Goal: Task Accomplishment & Management: Manage account settings

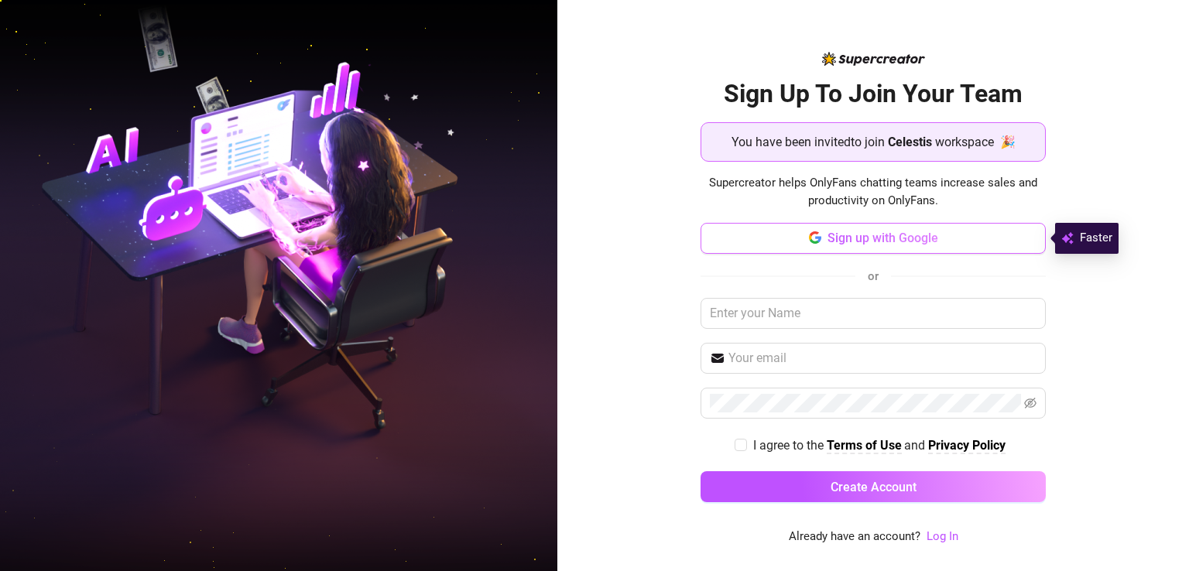
click at [910, 236] on span "Sign up with Google" at bounding box center [882, 238] width 111 height 15
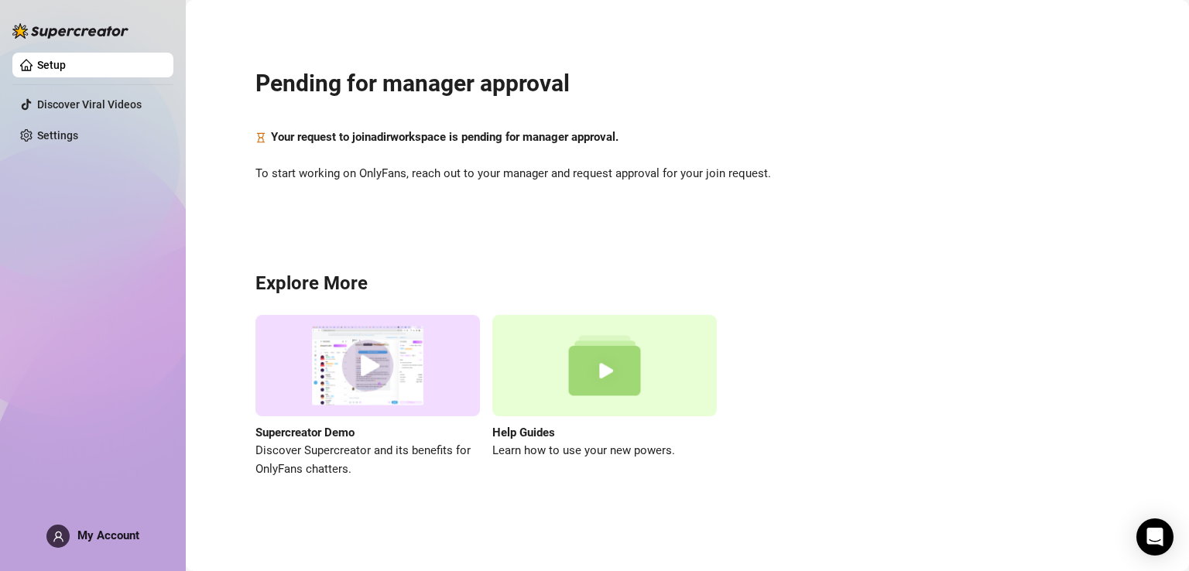
click at [651, 22] on div "Pending for manager approval Your request to join adir workspace is pending for…" at bounding box center [687, 264] width 972 height 506
click at [112, 530] on span "My Account" at bounding box center [108, 536] width 62 height 14
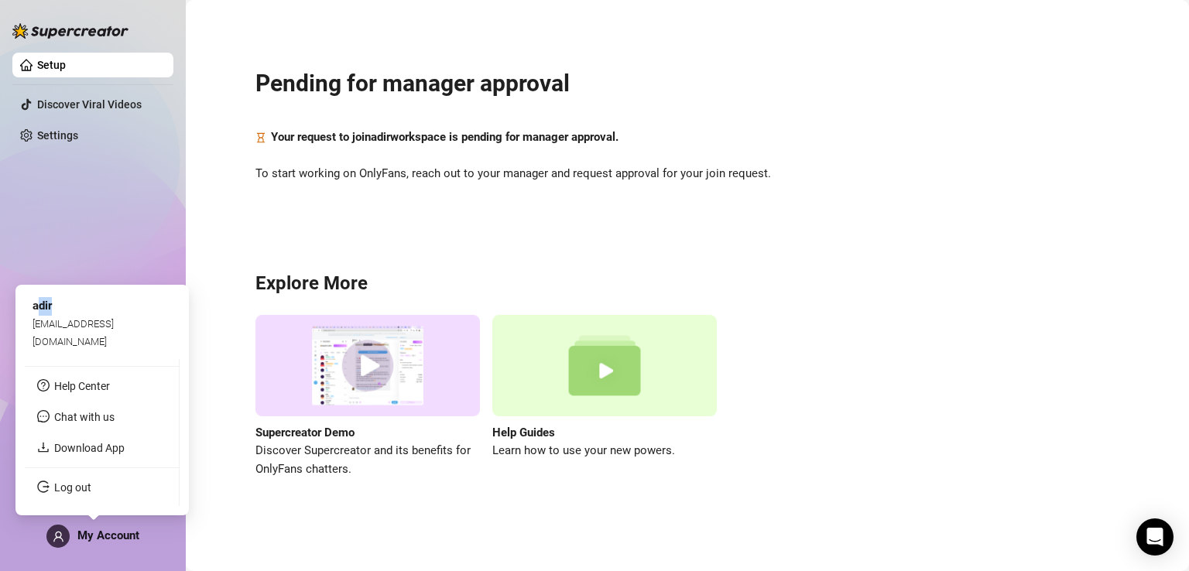
drag, startPoint x: 40, startPoint y: 324, endPoint x: 53, endPoint y: 322, distance: 13.4
click at [53, 316] on div "adir" at bounding box center [102, 306] width 139 height 19
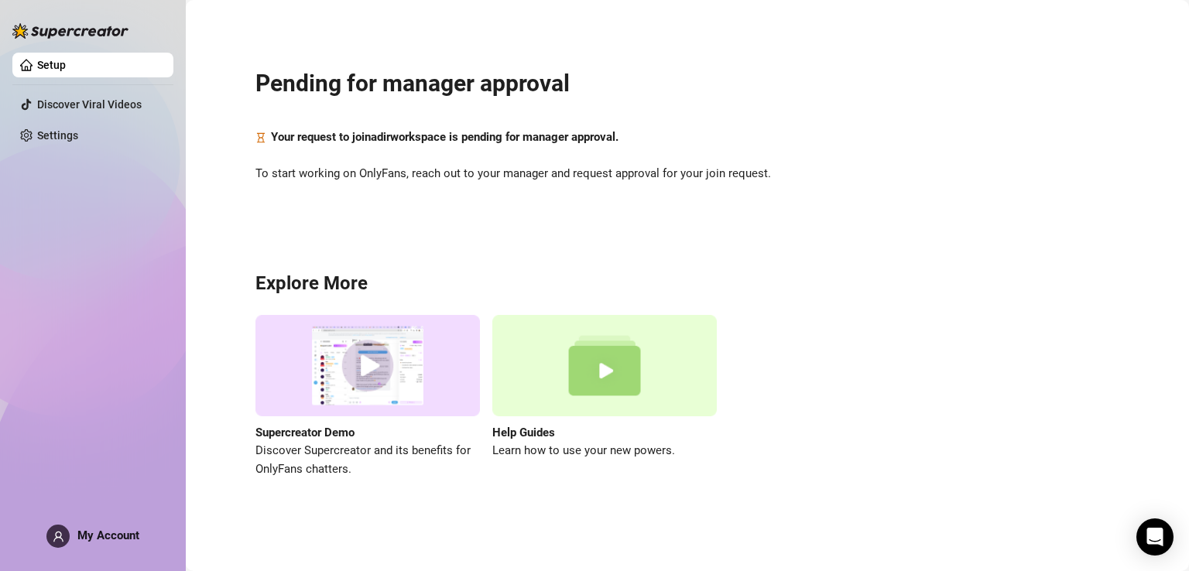
click at [447, 289] on h3 "Explore More" at bounding box center [687, 284] width 864 height 25
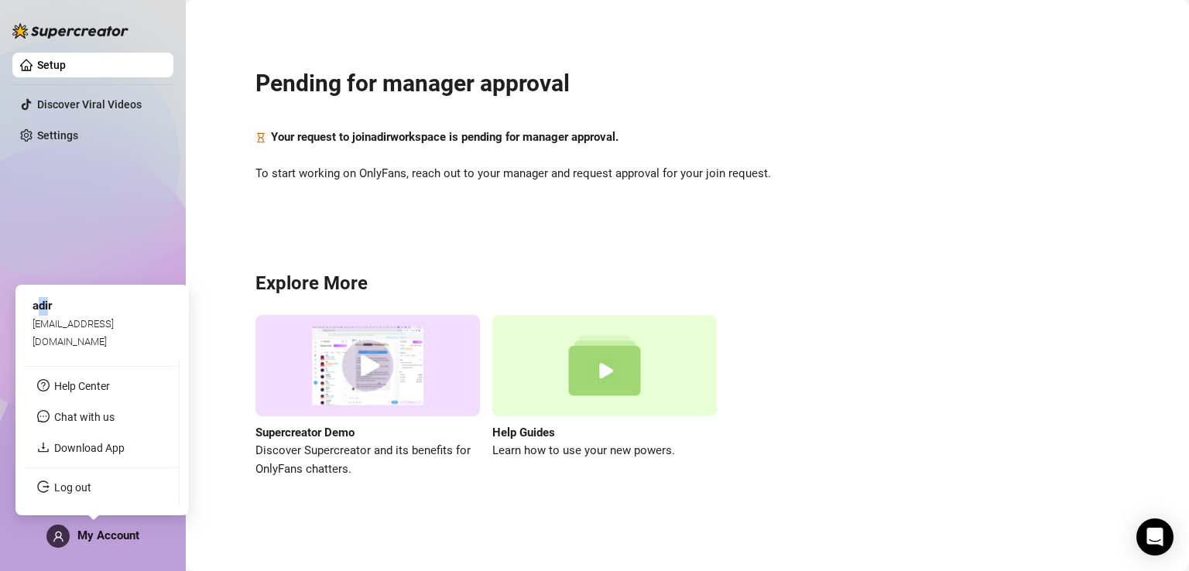
drag, startPoint x: 37, startPoint y: 325, endPoint x: 50, endPoint y: 323, distance: 12.6
click at [50, 313] on span "adir" at bounding box center [42, 306] width 19 height 14
drag, startPoint x: 53, startPoint y: 323, endPoint x: 26, endPoint y: 323, distance: 26.3
click at [26, 323] on div "adir [EMAIL_ADDRESS][DOMAIN_NAME]" at bounding box center [102, 323] width 155 height 59
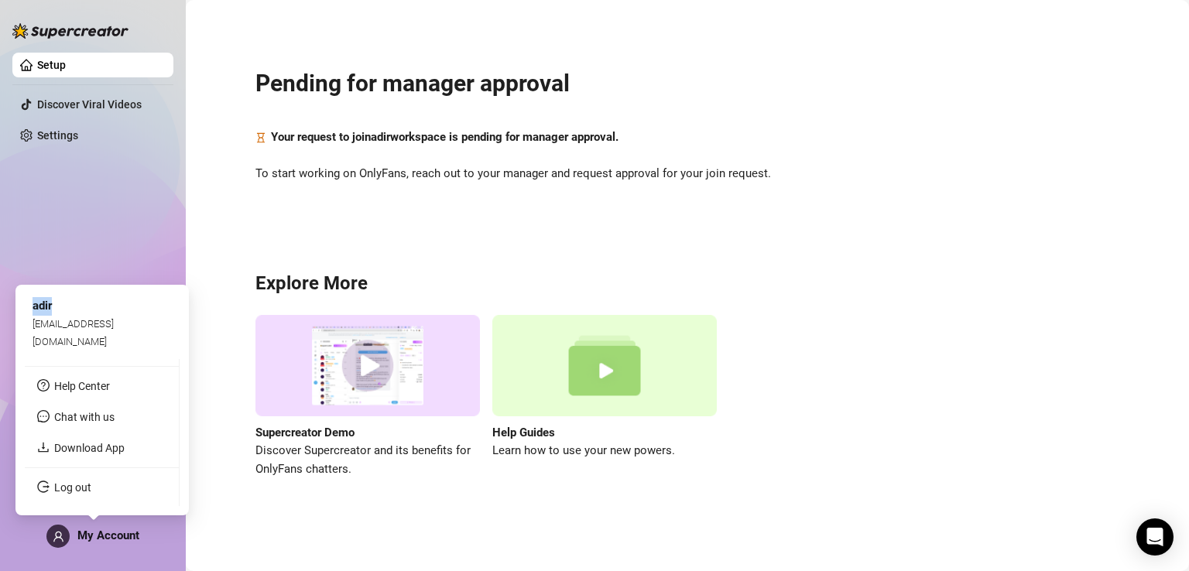
click at [38, 313] on span "adir" at bounding box center [42, 306] width 19 height 14
drag, startPoint x: 33, startPoint y: 324, endPoint x: 50, endPoint y: 320, distance: 16.9
click at [50, 313] on span "adir" at bounding box center [42, 306] width 19 height 14
click at [54, 316] on div "adir" at bounding box center [102, 306] width 139 height 19
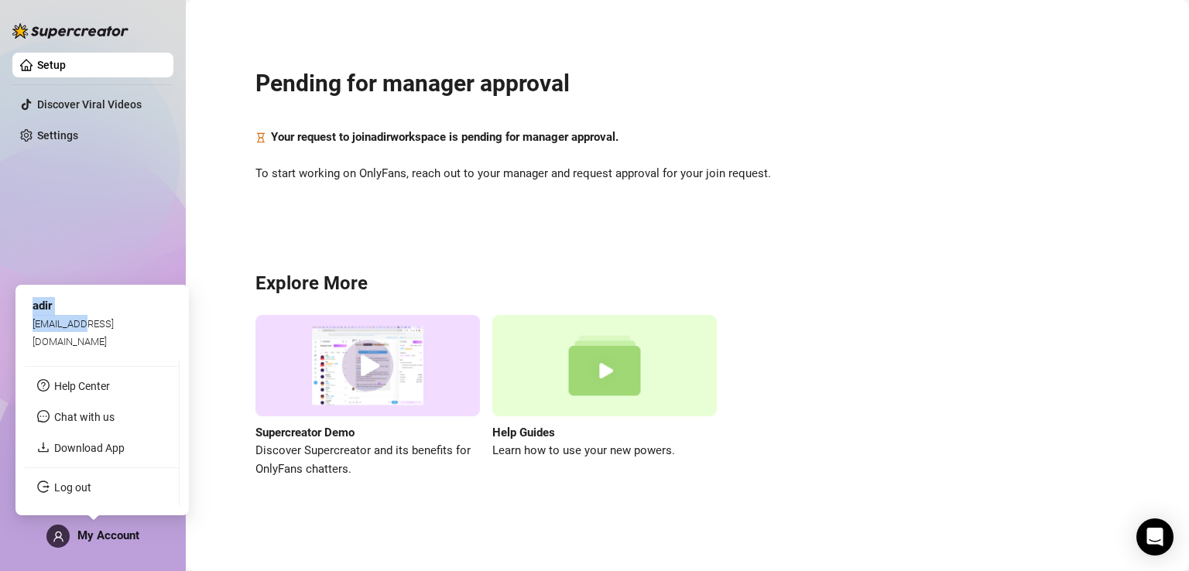
drag, startPoint x: 88, startPoint y: 336, endPoint x: 29, endPoint y: 339, distance: 59.7
click at [29, 339] on div "adir [EMAIL_ADDRESS][DOMAIN_NAME]" at bounding box center [102, 323] width 155 height 59
click at [33, 340] on span "[EMAIL_ADDRESS][DOMAIN_NAME]" at bounding box center [73, 332] width 81 height 29
drag, startPoint x: 34, startPoint y: 341, endPoint x: 127, endPoint y: 341, distance: 92.9
click at [114, 341] on span "[EMAIL_ADDRESS][DOMAIN_NAME]" at bounding box center [73, 332] width 81 height 29
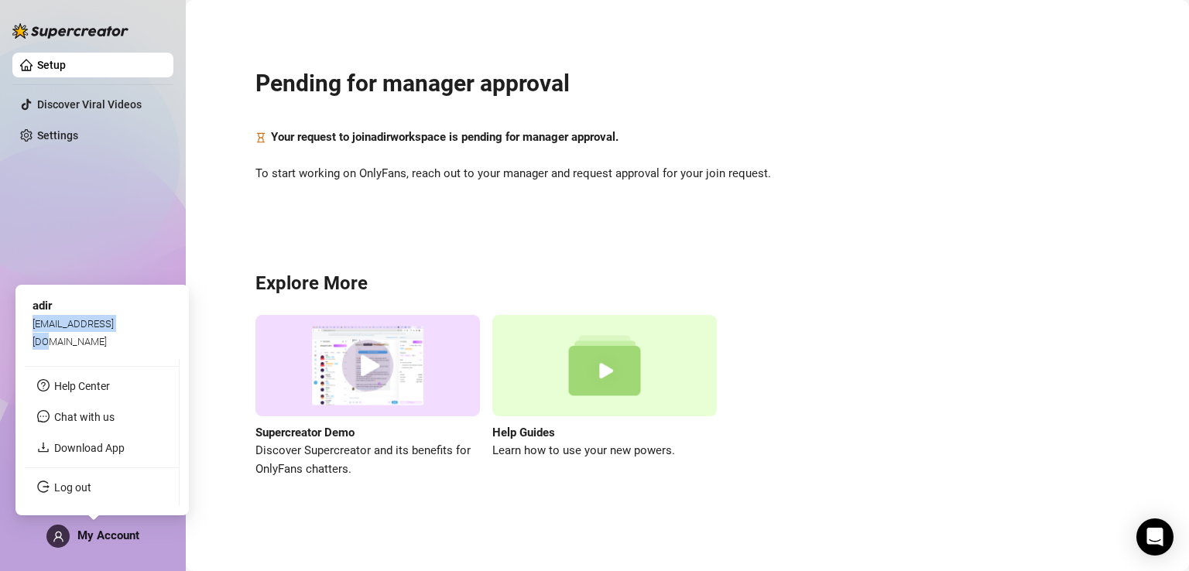
click at [114, 341] on span "[EMAIL_ADDRESS][DOMAIN_NAME]" at bounding box center [73, 332] width 81 height 29
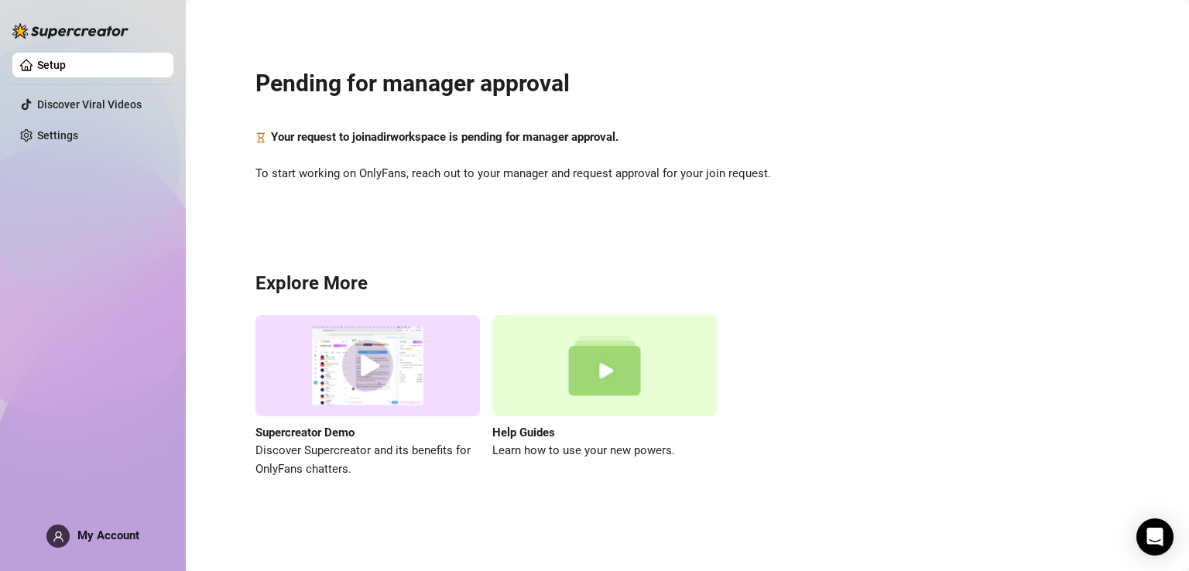
click at [574, 530] on main "Pending for manager approval Your request to join adir workspace is pending for…" at bounding box center [687, 285] width 1003 height 571
drag, startPoint x: 319, startPoint y: 143, endPoint x: 300, endPoint y: 141, distance: 18.7
click at [303, 141] on strong "Your request to join adir workspace is pending for manager approval." at bounding box center [445, 137] width 348 height 14
drag, startPoint x: 296, startPoint y: 141, endPoint x: 321, endPoint y: 139, distance: 24.9
click at [317, 139] on strong "Your request to join adir workspace is pending for manager approval." at bounding box center [445, 137] width 348 height 14
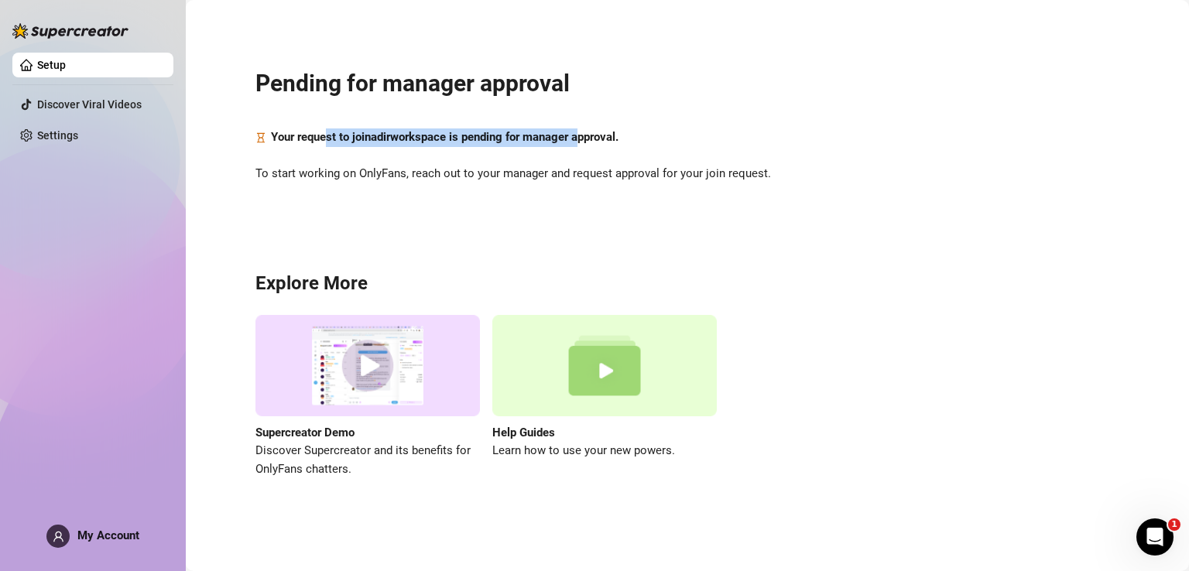
drag, startPoint x: 327, startPoint y: 138, endPoint x: 582, endPoint y: 134, distance: 254.7
click at [582, 134] on strong "Your request to join adir workspace is pending for manager approval." at bounding box center [445, 137] width 348 height 14
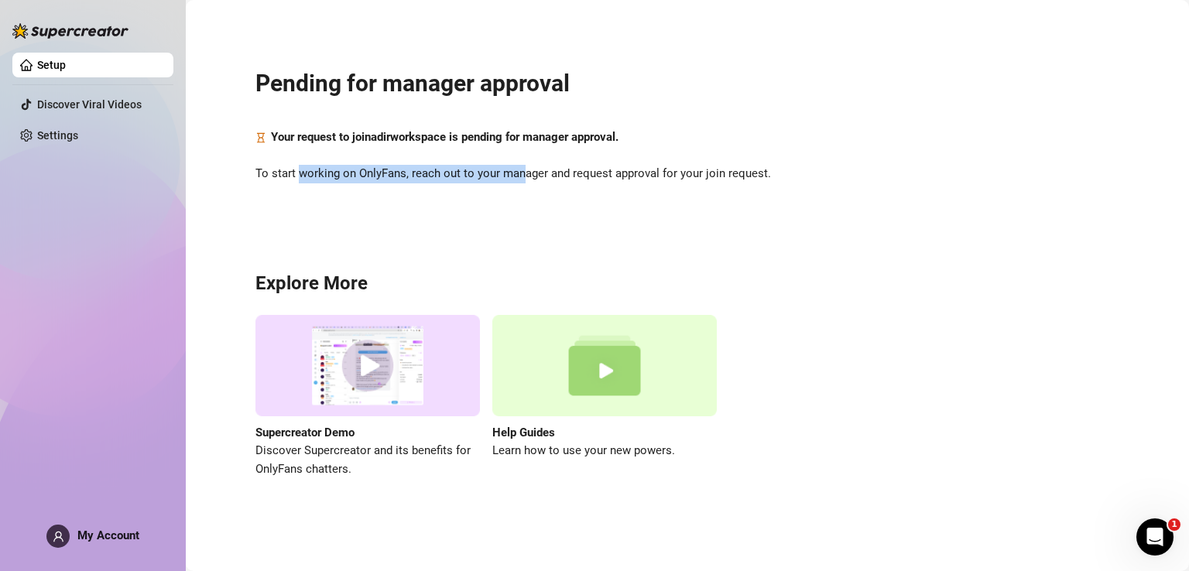
drag, startPoint x: 299, startPoint y: 177, endPoint x: 523, endPoint y: 171, distance: 224.5
click at [523, 171] on span "To start working on OnlyFans, reach out to your manager and request approval fo…" at bounding box center [687, 174] width 864 height 19
